Goal: Task Accomplishment & Management: Use online tool/utility

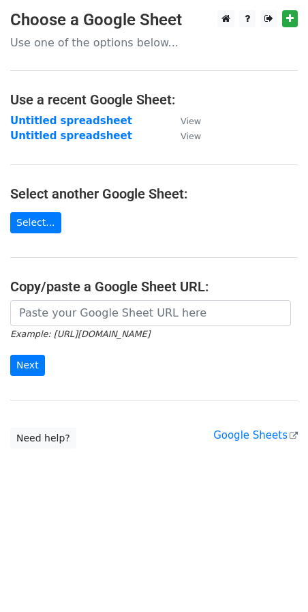
click at [70, 301] on main "Choose a Google Sheet Use one of the options below... Use a recent Google Sheet…" at bounding box center [154, 229] width 308 height 439
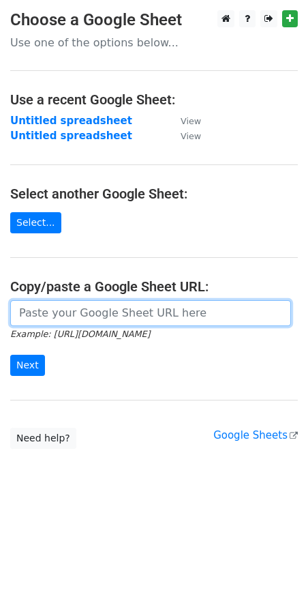
click at [65, 308] on input "url" at bounding box center [150, 313] width 281 height 26
paste input "[URL][DOMAIN_NAME]"
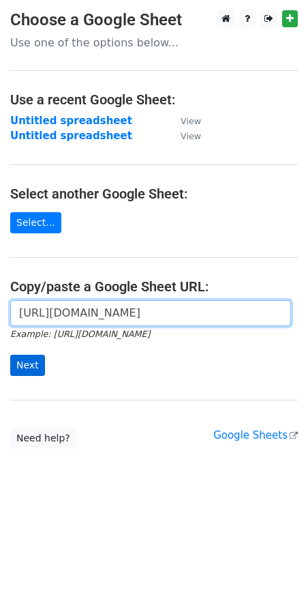
type input "https://docs.google.com/spreadsheets/d/1GQeAZ-V51HTJHOCVwHMqsgZd-oaS-n3WM8pg6oa…"
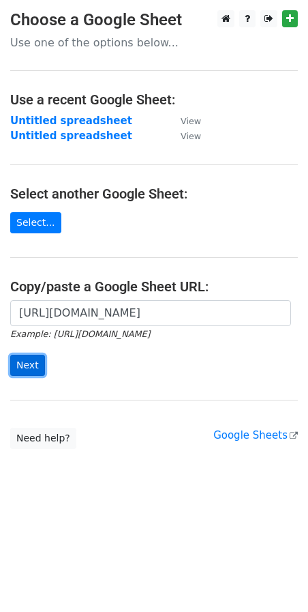
click at [20, 362] on input "Next" at bounding box center [27, 365] width 35 height 21
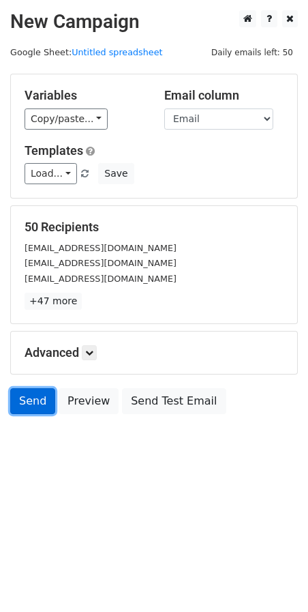
click at [18, 411] on link "Send" at bounding box center [32, 401] width 45 height 26
